Goal: Communication & Community: Answer question/provide support

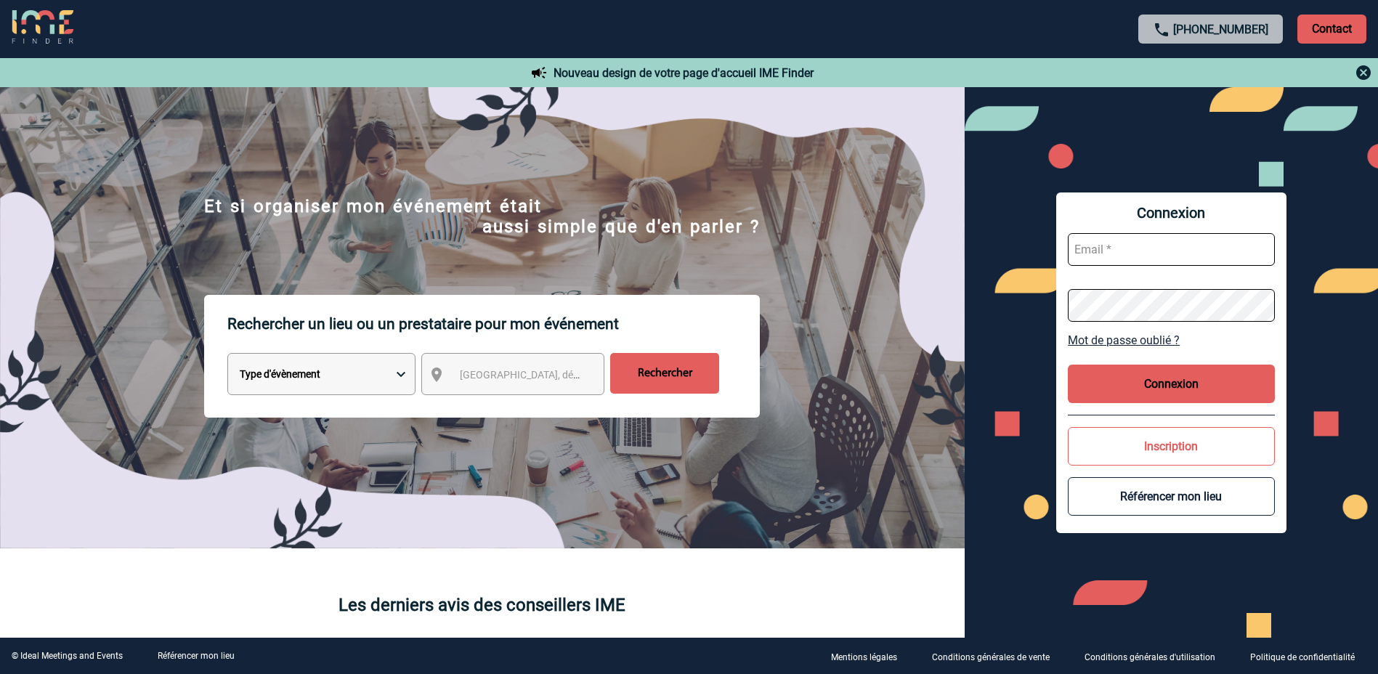
type input "morgane.doulle@rte-france.com"
click at [1148, 381] on button "Connexion" at bounding box center [1171, 384] width 207 height 38
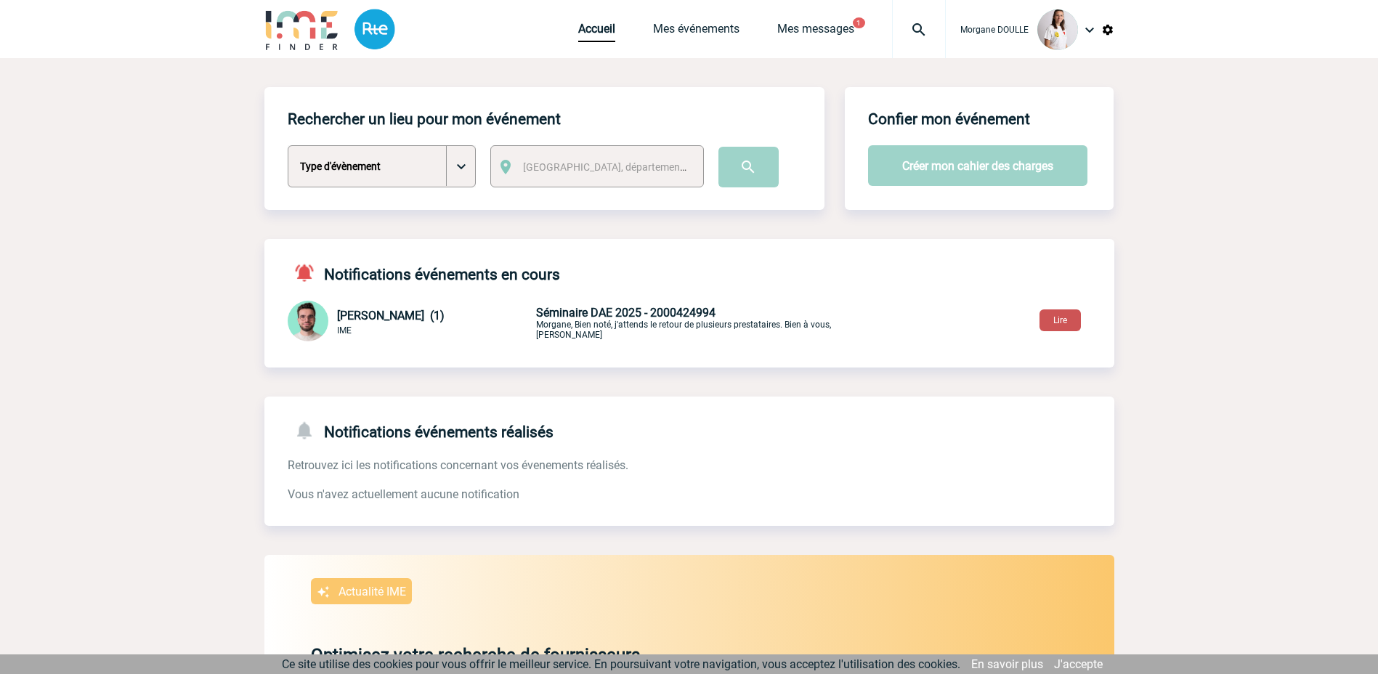
click at [1057, 317] on button "Lire" at bounding box center [1059, 320] width 41 height 22
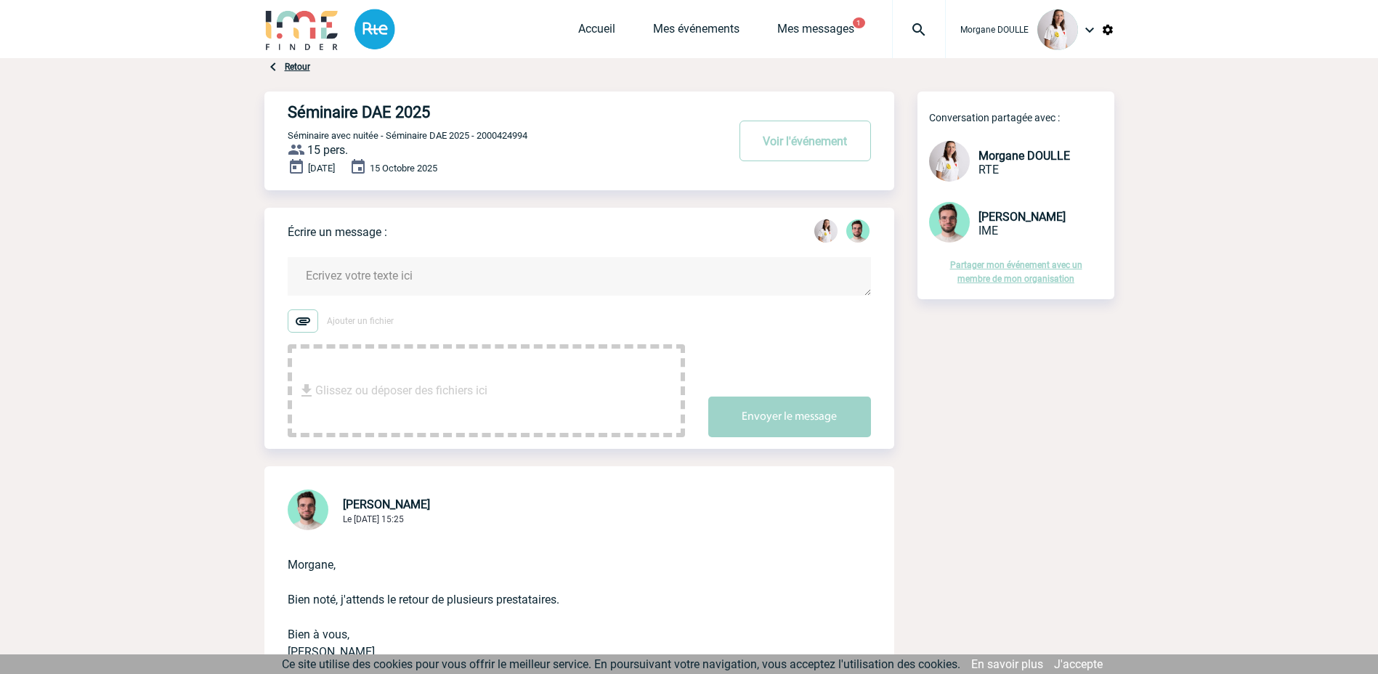
click at [376, 272] on textarea at bounding box center [579, 276] width 583 height 38
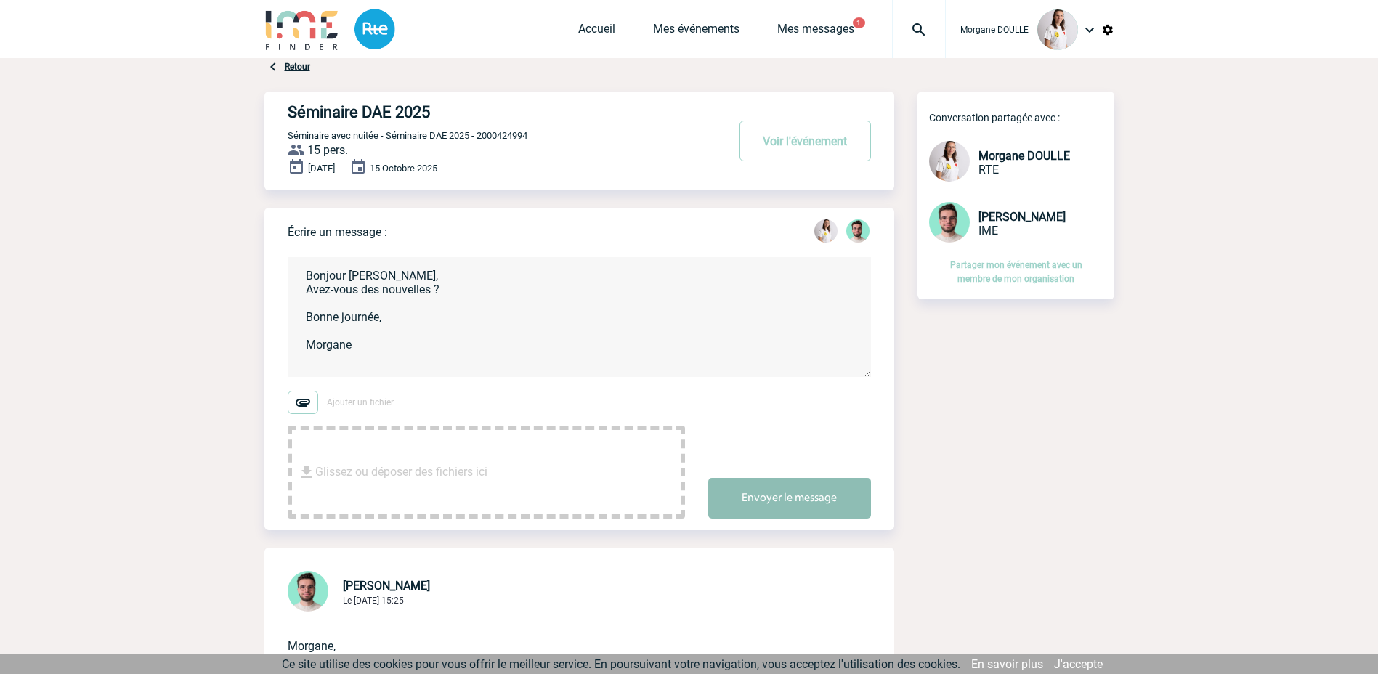
type textarea "Bonjour Benjamin, Avez-vous des nouvelles ? Bonne journée, Morgane"
click at [782, 498] on button "Envoyer le message" at bounding box center [789, 498] width 163 height 41
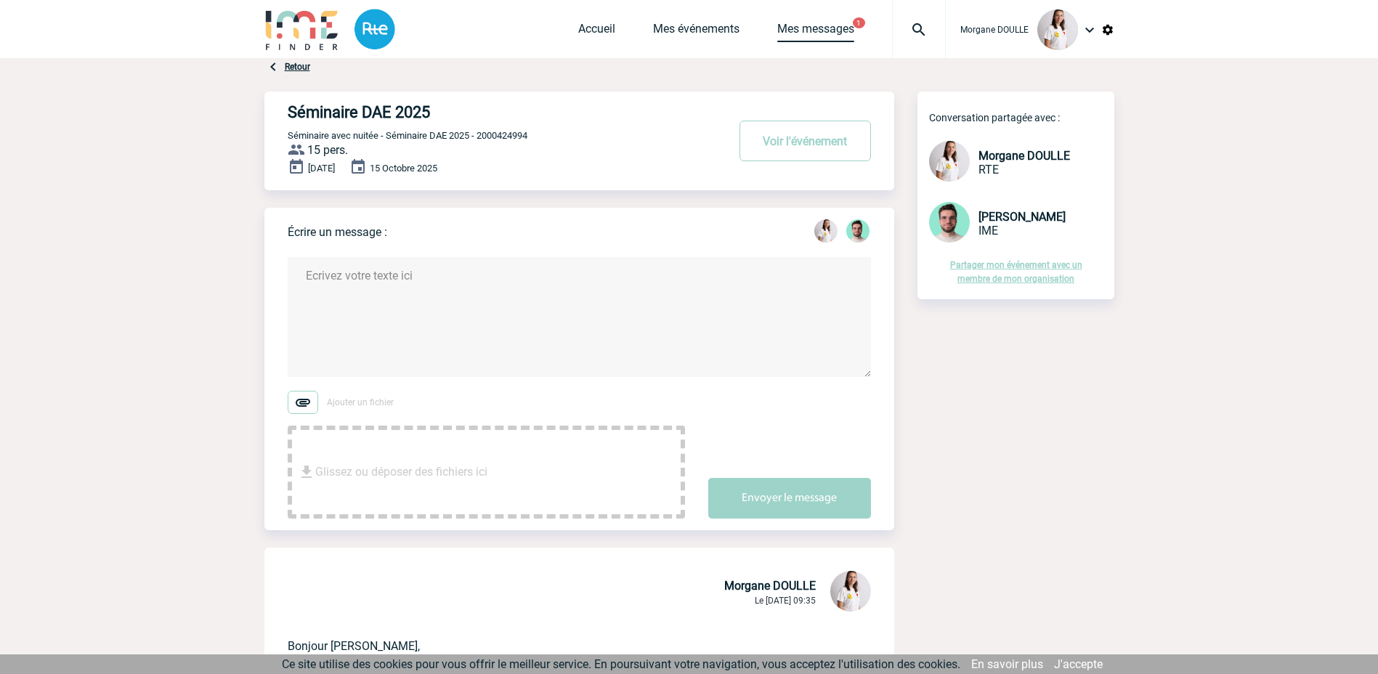
drag, startPoint x: 840, startPoint y: 31, endPoint x: 520, endPoint y: 150, distance: 342.0
click at [840, 31] on link "Mes messages" at bounding box center [815, 32] width 77 height 20
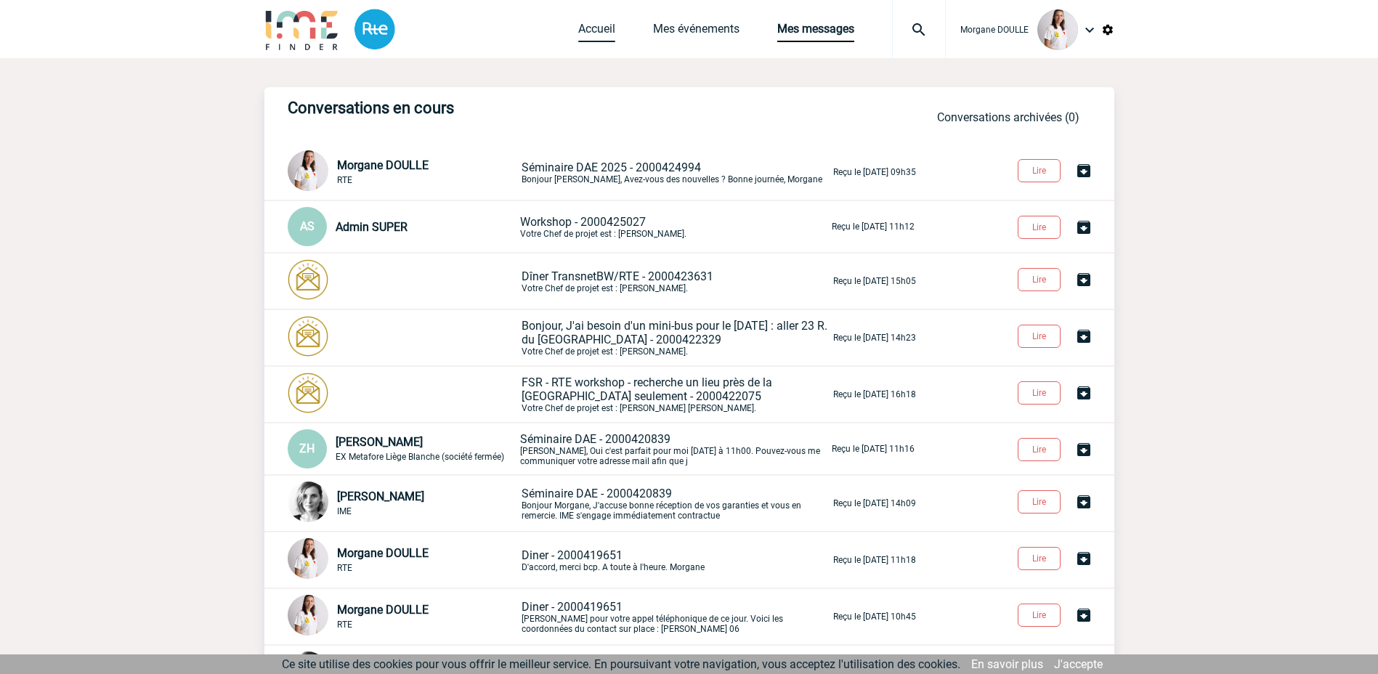
click at [592, 29] on link "Accueil" at bounding box center [596, 32] width 37 height 20
